Goal: Navigation & Orientation: Find specific page/section

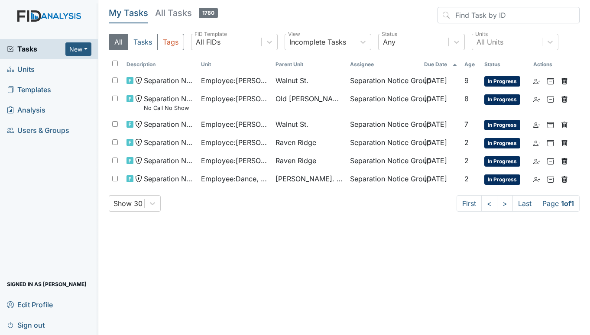
click at [36, 69] on link "Units" at bounding box center [49, 69] width 98 height 20
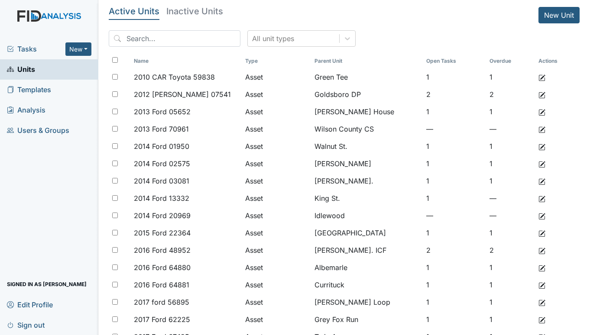
click at [38, 48] on span "Tasks" at bounding box center [36, 49] width 58 height 10
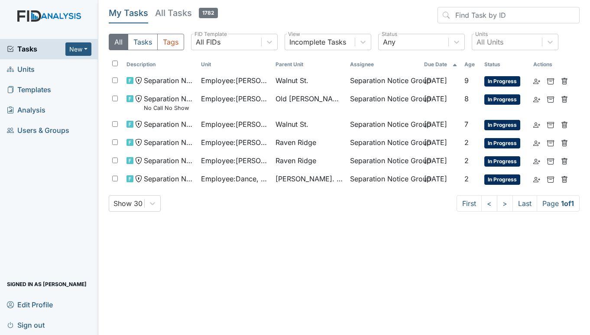
click at [35, 65] on link "Units" at bounding box center [49, 69] width 98 height 20
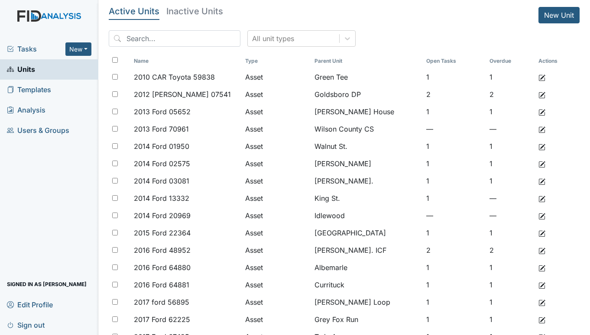
click at [23, 49] on span "Tasks" at bounding box center [36, 49] width 58 height 10
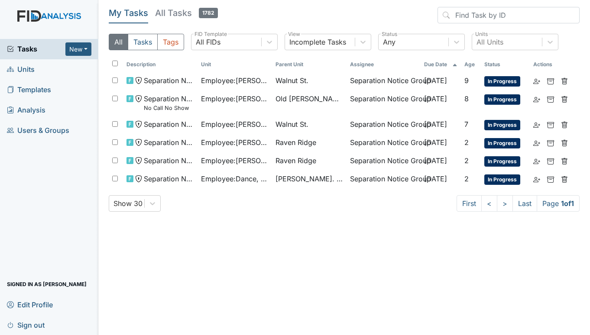
click at [29, 66] on span "Units" at bounding box center [21, 69] width 28 height 13
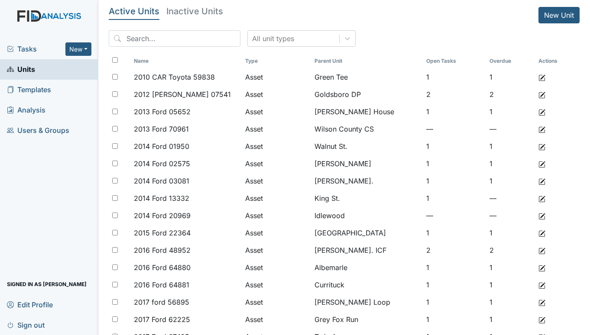
click at [39, 50] on span "Tasks" at bounding box center [36, 49] width 58 height 10
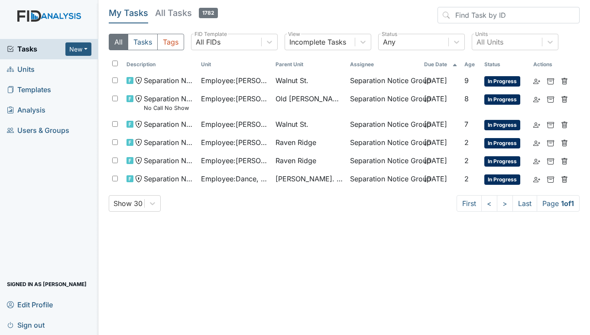
click at [21, 73] on span "Units" at bounding box center [21, 69] width 28 height 13
